Goal: Information Seeking & Learning: Learn about a topic

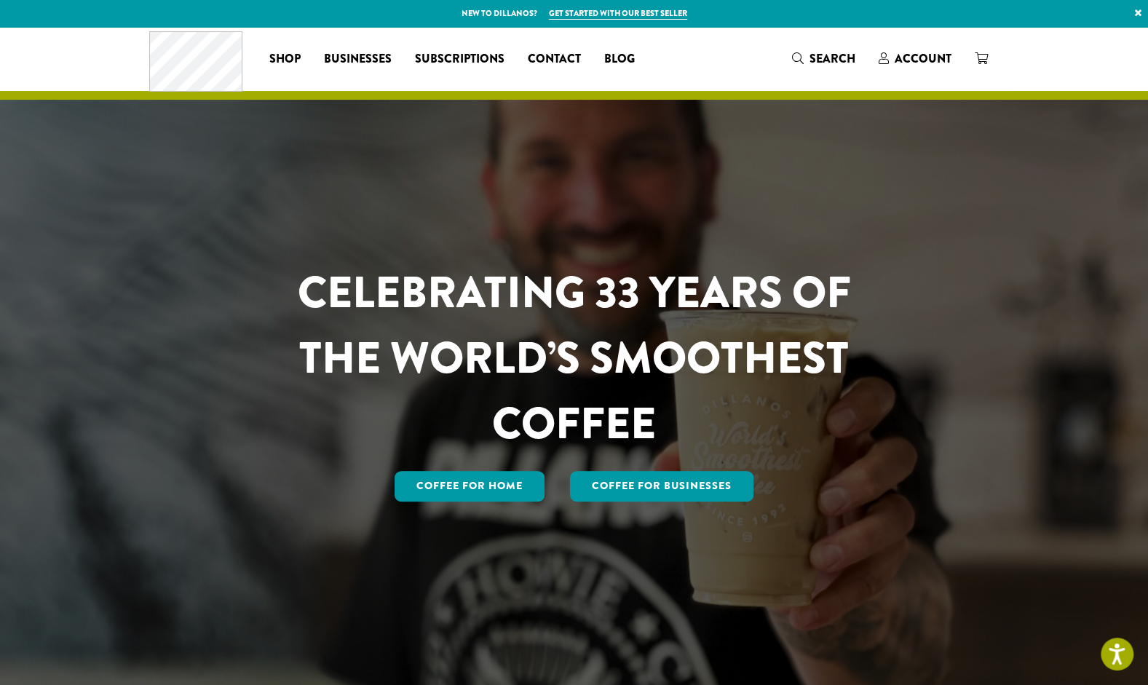
click at [379, 57] on span "Businesses" at bounding box center [358, 59] width 68 height 18
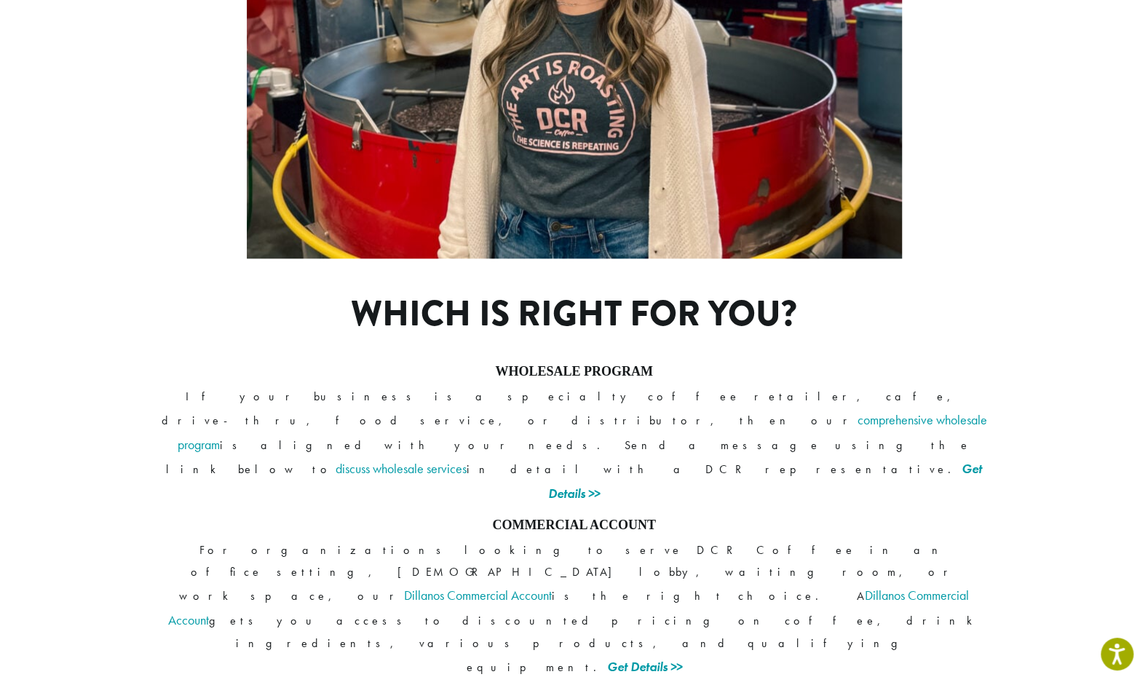
scroll to position [1010, 0]
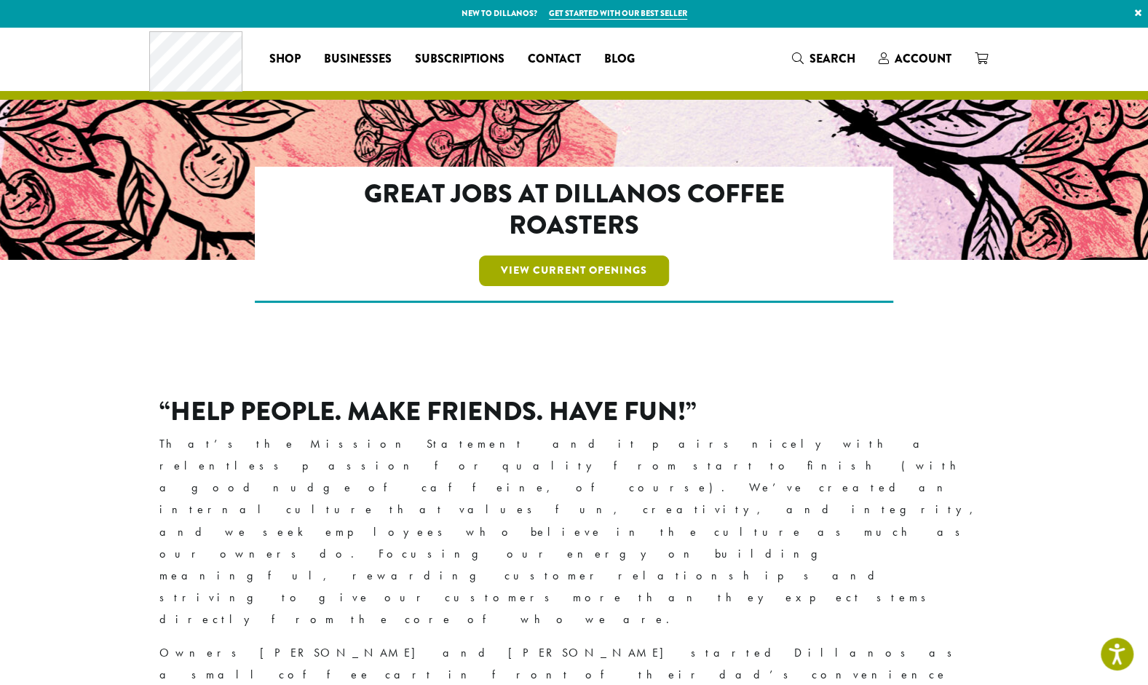
click at [578, 275] on link "View Current Openings" at bounding box center [574, 271] width 190 height 31
